Goal: Information Seeking & Learning: Check status

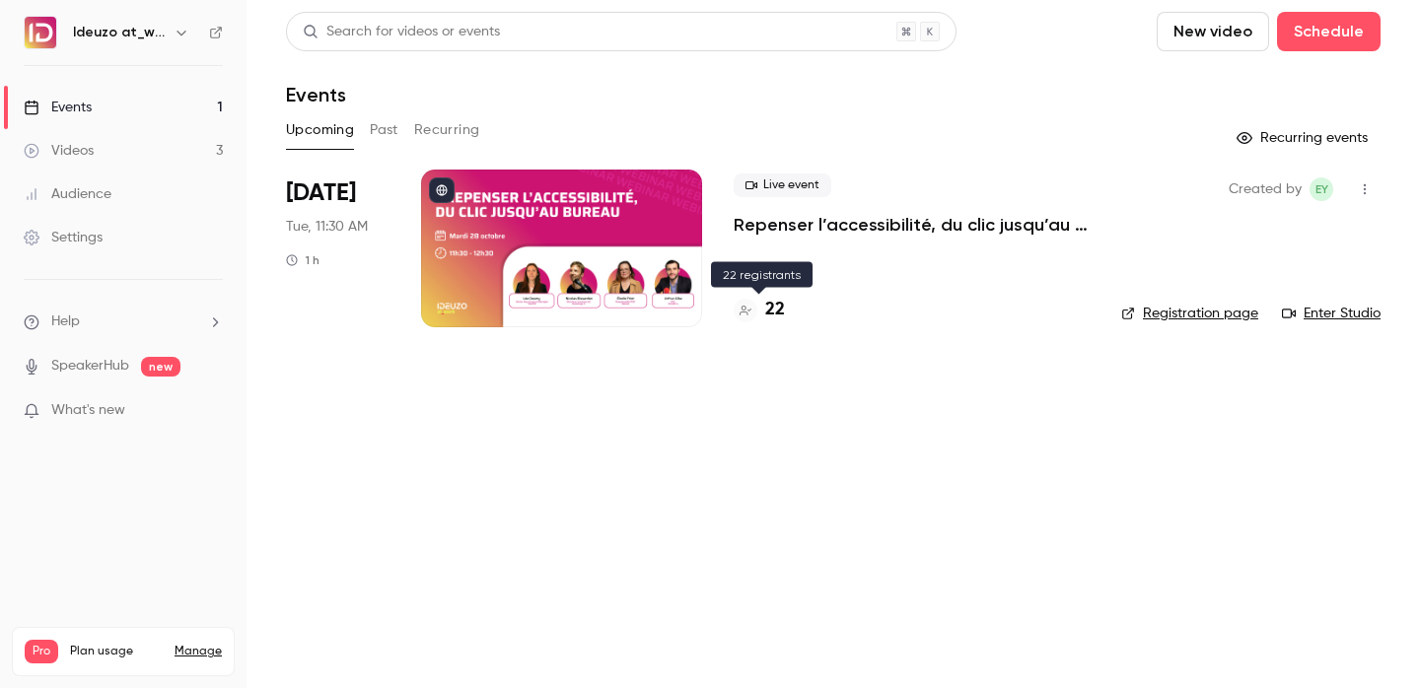
click at [776, 324] on h4 "22" at bounding box center [775, 310] width 20 height 27
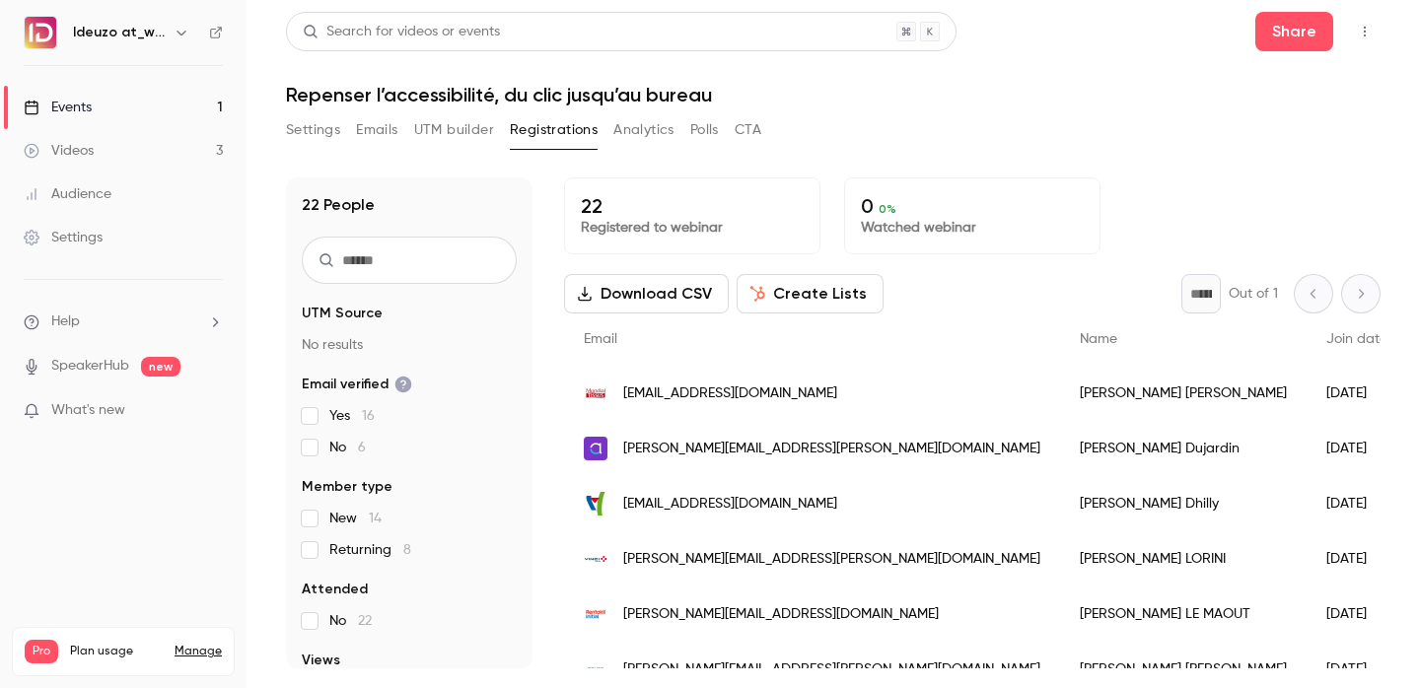
click at [94, 97] on link "Events 1" at bounding box center [123, 107] width 247 height 43
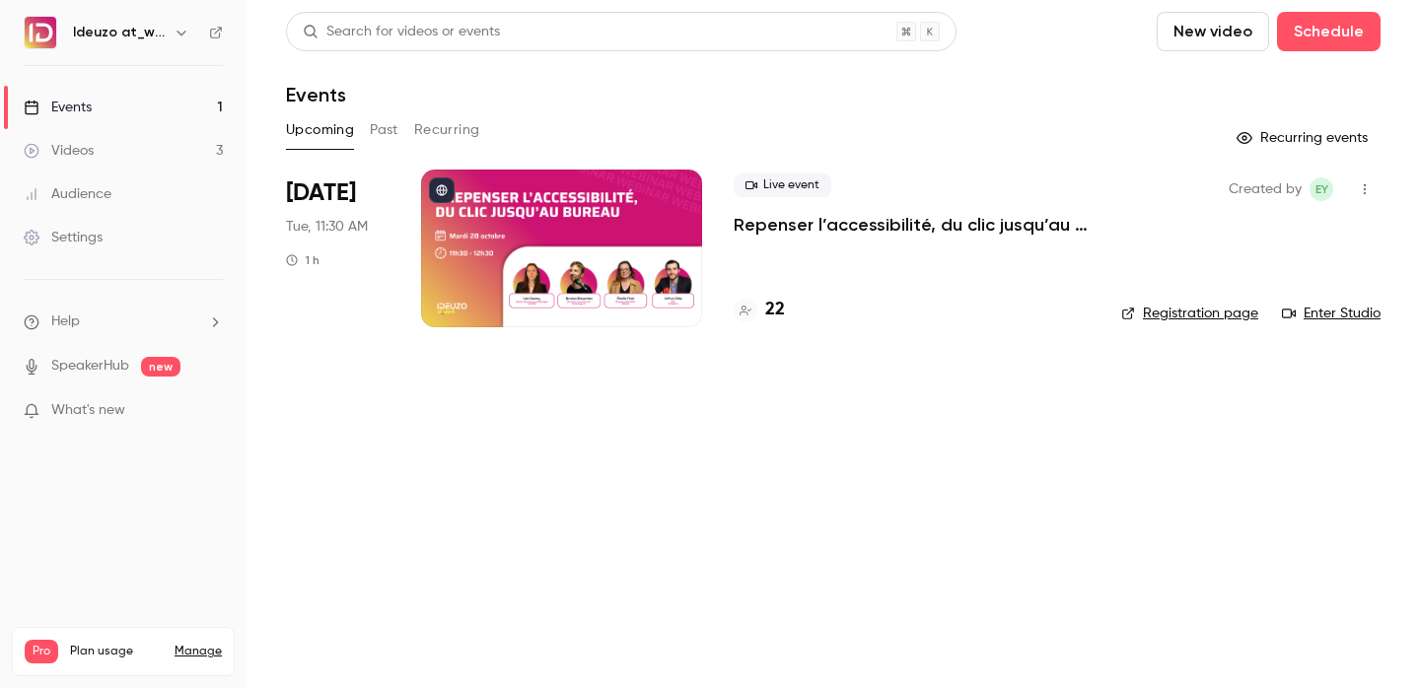
click at [174, 105] on link "Events 1" at bounding box center [123, 107] width 247 height 43
